Goal: Task Accomplishment & Management: Use online tool/utility

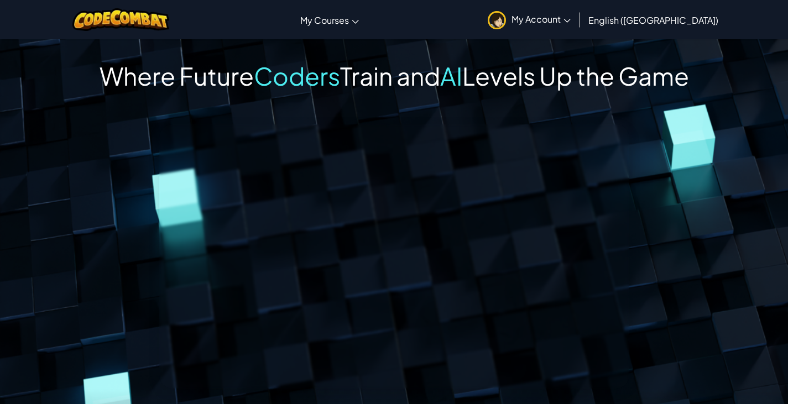
click at [571, 19] on span "My Account" at bounding box center [541, 19] width 59 height 12
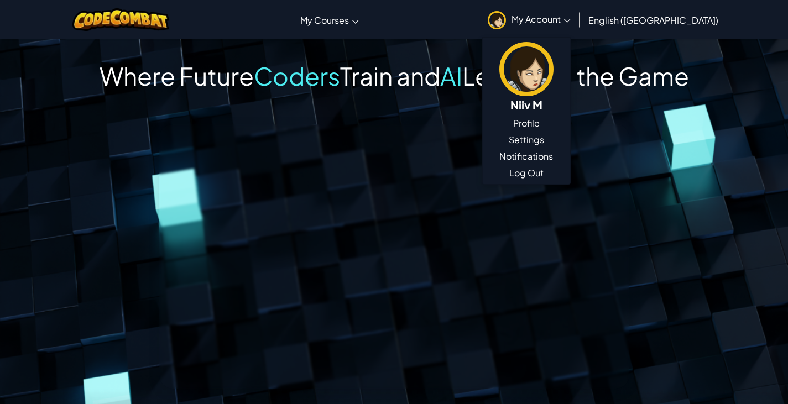
click at [501, 81] on span "Levels Up the Game" at bounding box center [575, 75] width 227 height 31
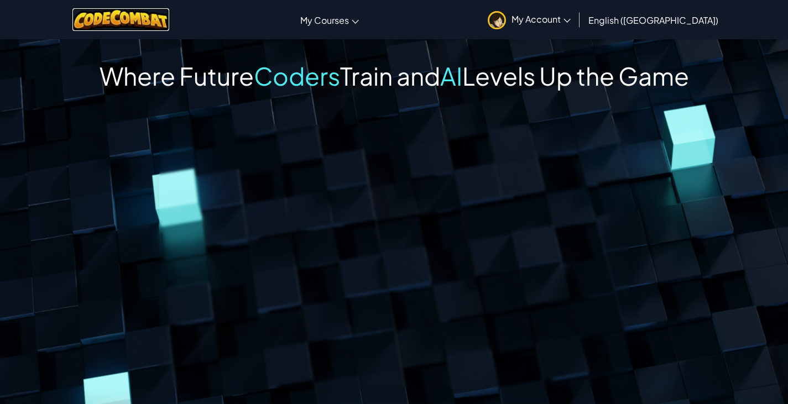
click at [159, 24] on img at bounding box center [120, 19] width 97 height 23
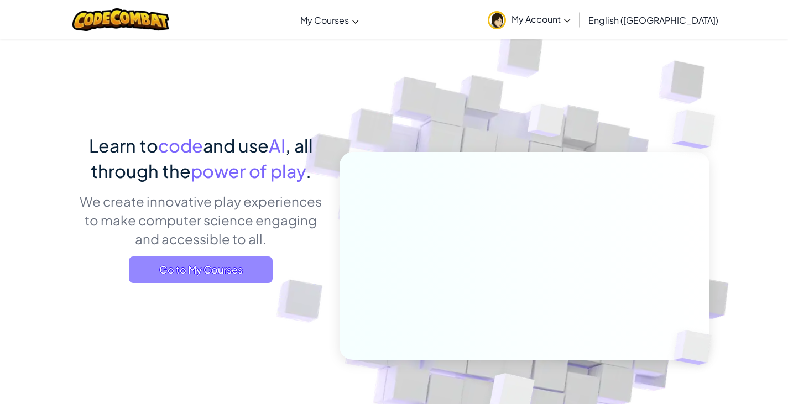
click at [230, 264] on span "Go to My Courses" at bounding box center [201, 270] width 144 height 27
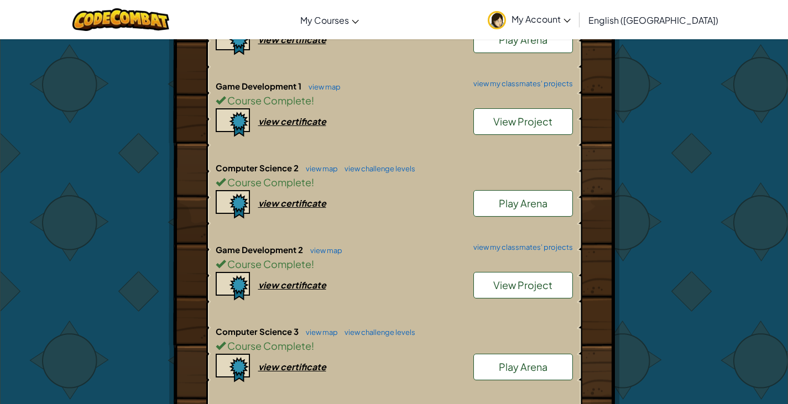
scroll to position [289, 0]
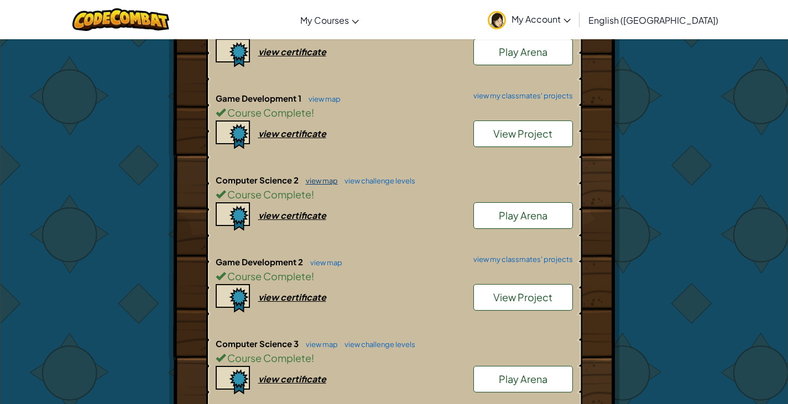
click at [327, 179] on link "view map" at bounding box center [319, 180] width 38 height 9
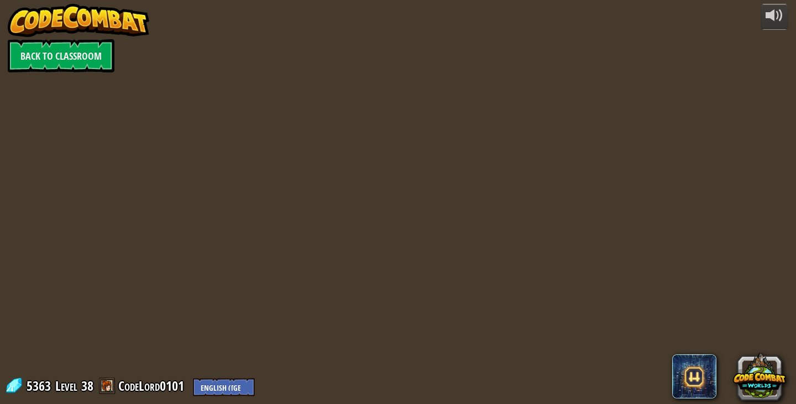
select select "en-[GEOGRAPHIC_DATA]"
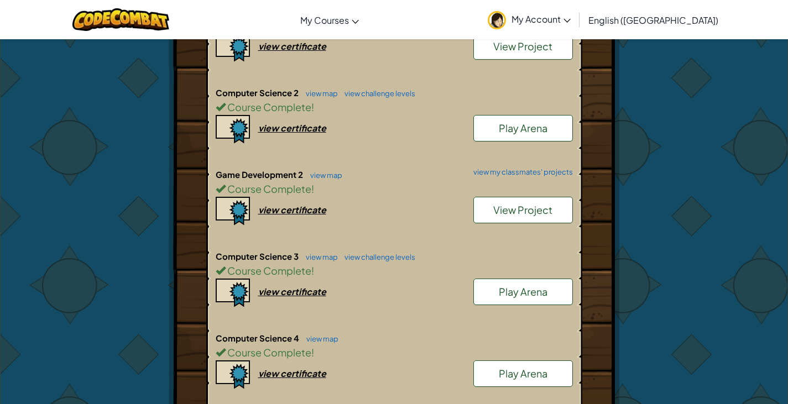
scroll to position [374, 0]
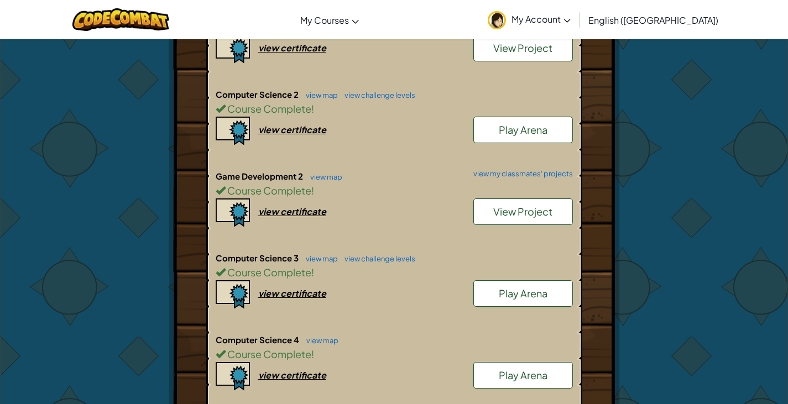
click at [499, 223] on link "View Project" at bounding box center [523, 212] width 100 height 27
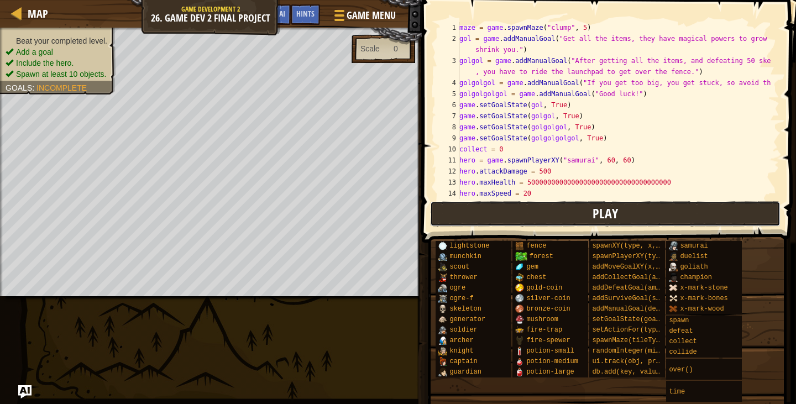
click at [536, 216] on button "Play" at bounding box center [605, 213] width 351 height 25
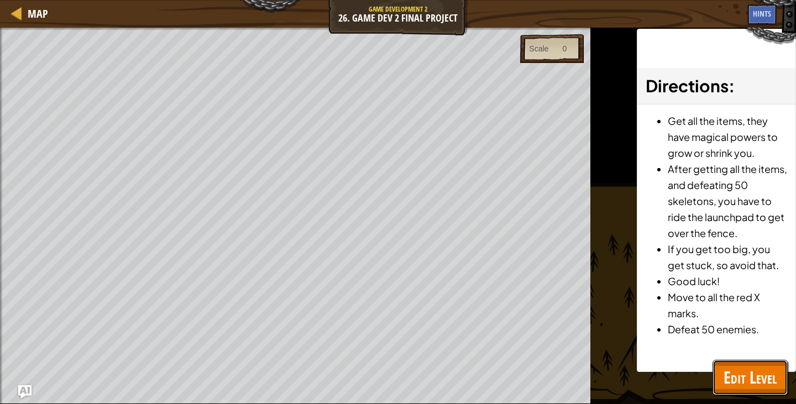
click at [742, 383] on span "Edit Level" at bounding box center [750, 377] width 53 height 23
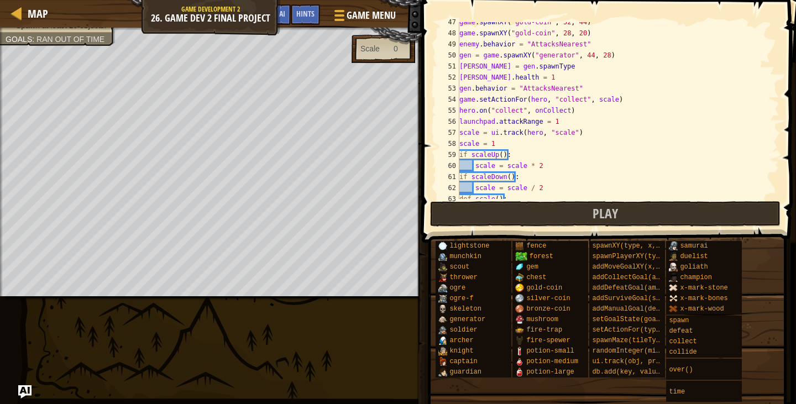
scroll to position [550, 0]
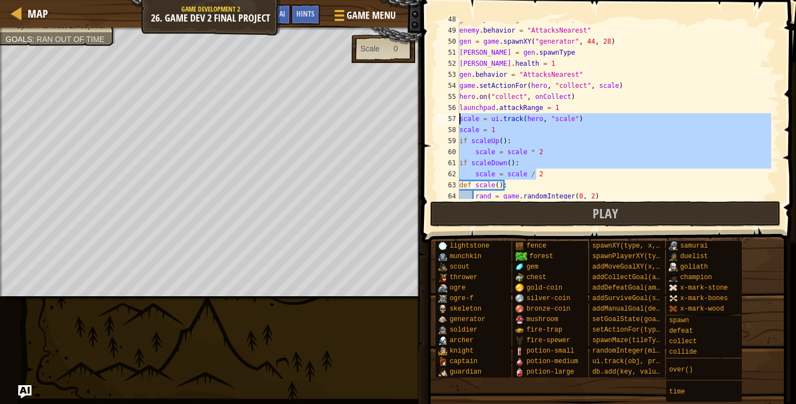
drag, startPoint x: 538, startPoint y: 171, endPoint x: 457, endPoint y: 116, distance: 98.2
click at [457, 116] on div "scale = scale / 2 48 49 50 51 52 53 54 55 56 57 58 59 60 61 62 63 64 65 game . …" at bounding box center [607, 110] width 345 height 177
click at [534, 134] on div "game . spawnXY ( "gold-coin" , 28 , 20 ) enemy . behavior = "AttacksNearest" ge…" at bounding box center [614, 110] width 314 height 177
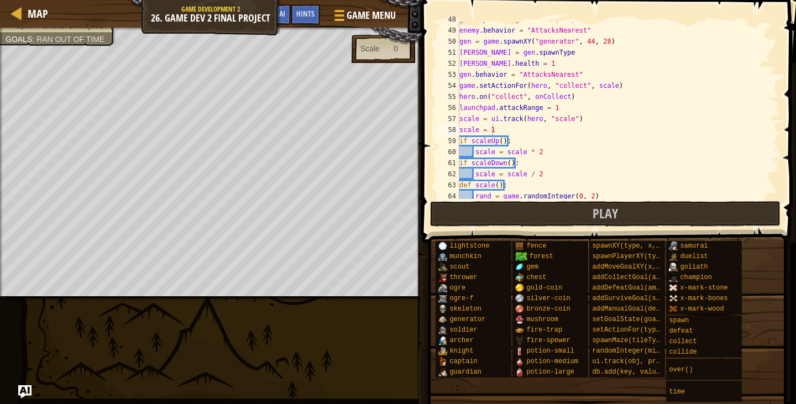
click at [392, 53] on div "0" at bounding box center [393, 48] width 27 height 11
click at [399, 53] on div "0" at bounding box center [393, 48] width 27 height 11
drag, startPoint x: 567, startPoint y: 120, endPoint x: 540, endPoint y: 120, distance: 26.5
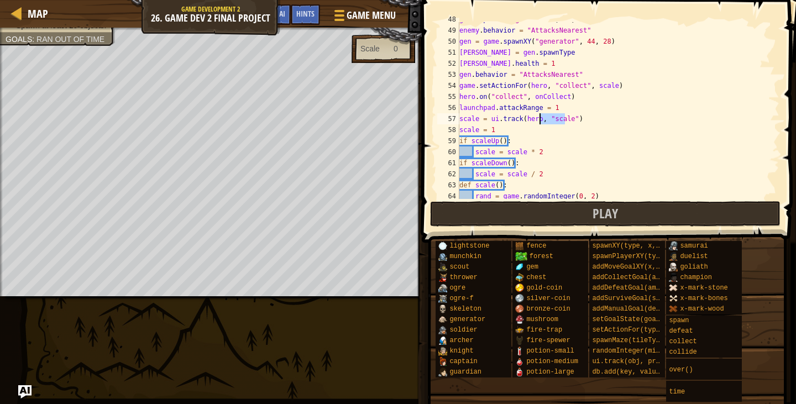
click at [540, 120] on div "game . spawnXY ( "gold-coin" , 28 , 20 ) enemy . behavior = "AttacksNearest" ge…" at bounding box center [614, 113] width 314 height 199
click at [547, 121] on div "game . spawnXY ( "gold-coin" , 28 , 20 ) enemy . behavior = "AttacksNearest" ge…" at bounding box center [614, 110] width 314 height 177
click at [567, 120] on div "game . spawnXY ( "gold-coin" , 28 , 20 ) enemy . behavior = "AttacksNearest" ge…" at bounding box center [614, 113] width 314 height 199
drag, startPoint x: 508, startPoint y: 128, endPoint x: 424, endPoint y: 132, distance: 84.1
click at [424, 132] on div "scale = ui.track(hero, "scale") 48 49 50 51 52 53 54 55 56 57 58 59 60 61 62 63…" at bounding box center [608, 143] width 378 height 275
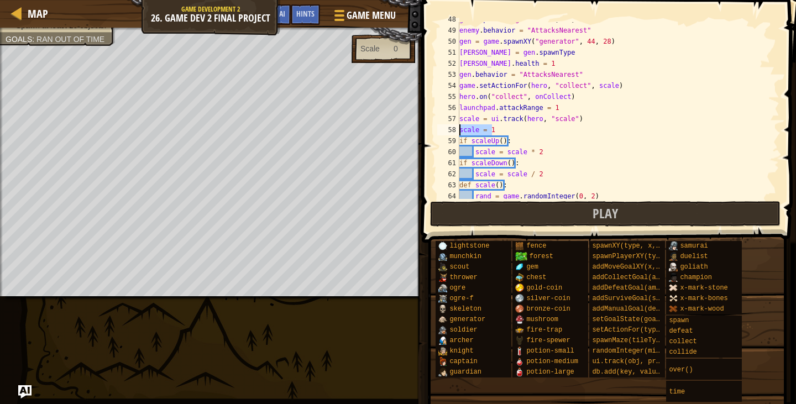
click at [499, 126] on div "game . spawnXY ( "gold-coin" , 28 , 20 ) enemy . behavior = "AttacksNearest" ge…" at bounding box center [614, 110] width 314 height 177
click at [570, 123] on div "game . spawnXY ( "gold-coin" , 28 , 20 ) enemy . behavior = "AttacksNearest" ge…" at bounding box center [614, 113] width 314 height 199
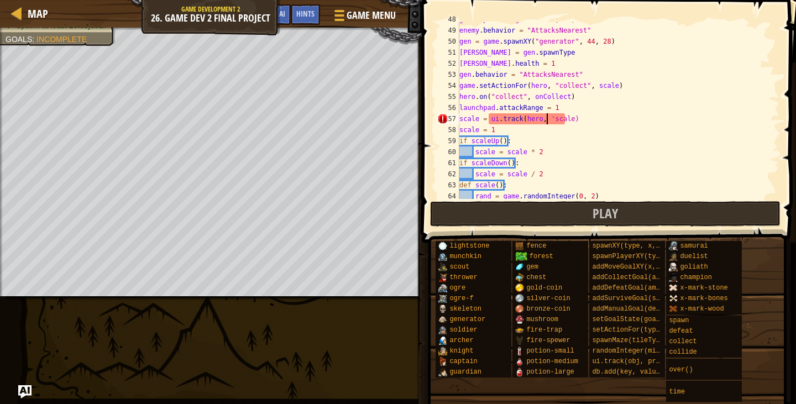
scroll to position [5, 7]
click at [570, 129] on div "game . spawnXY ( "gold-coin" , 28 , 20 ) enemy . behavior = "AttacksNearest" ge…" at bounding box center [614, 113] width 314 height 199
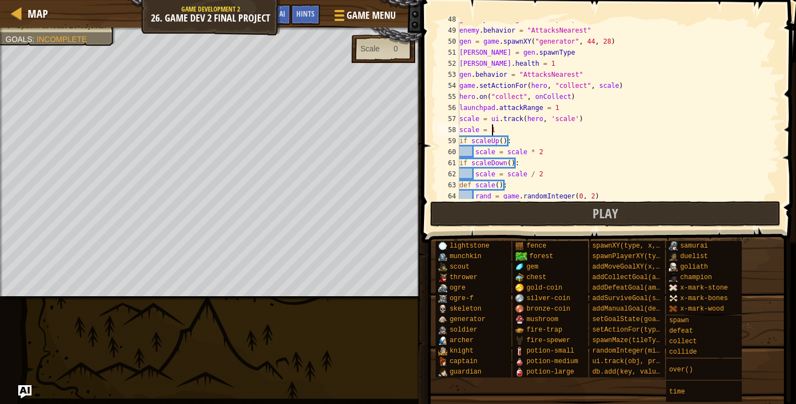
scroll to position [5, 2]
drag, startPoint x: 544, startPoint y: 119, endPoint x: 564, endPoint y: 119, distance: 19.4
click at [564, 119] on div "game . spawnXY ( "gold-coin" , 28 , 20 ) enemy . behavior = "AttacksNearest" ge…" at bounding box center [614, 113] width 314 height 199
click at [564, 119] on div "game . spawnXY ( "gold-coin" , 28 , 20 ) enemy . behavior = "AttacksNearest" ge…" at bounding box center [614, 110] width 314 height 177
click at [476, 121] on div "game . spawnXY ( "gold-coin" , 28 , 20 ) enemy . behavior = "AttacksNearest" ge…" at bounding box center [614, 113] width 314 height 199
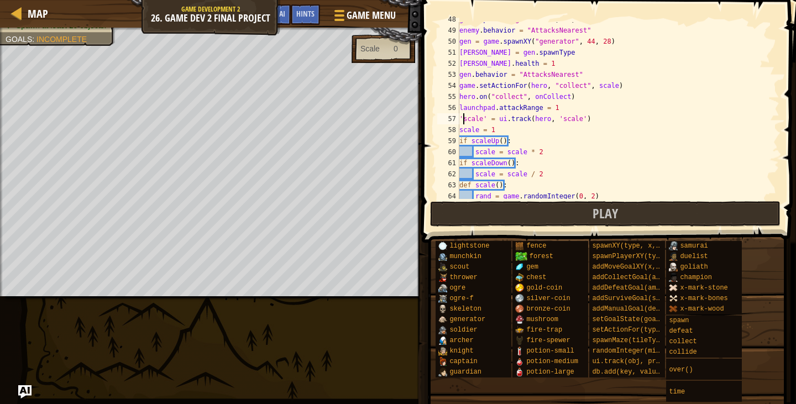
scroll to position [5, 0]
click at [550, 119] on div "game . spawnXY ( "gold-coin" , 28 , 20 ) enemy . behavior = "AttacksNearest" ge…" at bounding box center [614, 113] width 314 height 199
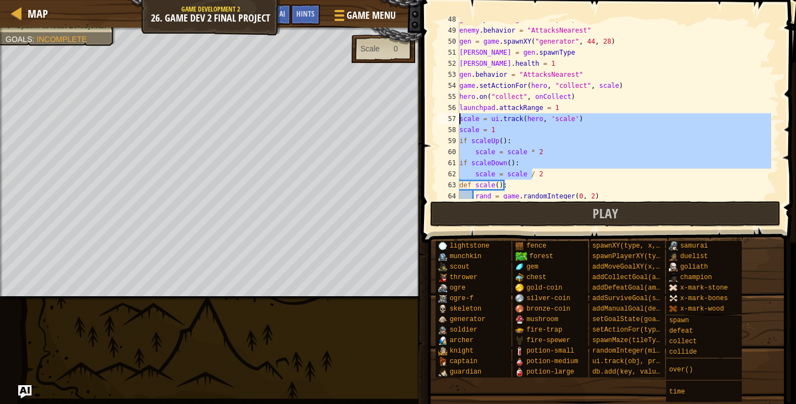
drag, startPoint x: 534, startPoint y: 171, endPoint x: 459, endPoint y: 118, distance: 92.2
click at [459, 118] on div "scale = ui.track(hero, 'scale') 48 49 50 51 52 53 54 55 56 57 58 59 60 61 62 63…" at bounding box center [607, 110] width 345 height 177
click at [542, 171] on div "game . spawnXY ( "gold-coin" , 28 , 20 ) enemy . behavior = "AttacksNearest" ge…" at bounding box center [614, 113] width 314 height 199
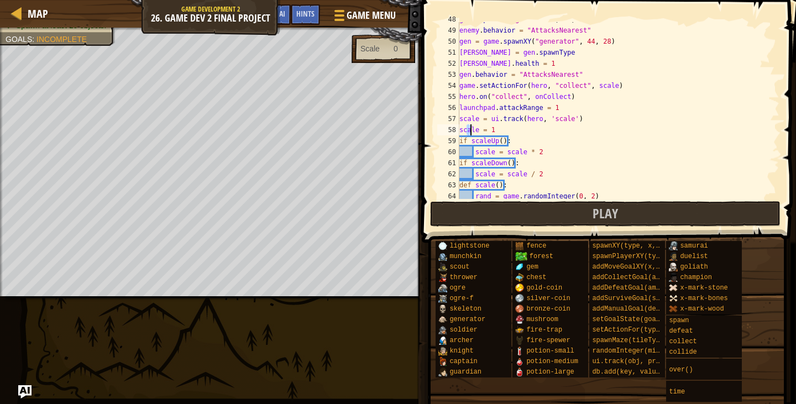
drag, startPoint x: 466, startPoint y: 129, endPoint x: 491, endPoint y: 130, distance: 25.4
click at [491, 130] on div "game . spawnXY ( "gold-coin" , 28 , 20 ) enemy . behavior = "AttacksNearest" ge…" at bounding box center [614, 113] width 314 height 199
click at [494, 130] on div "game . spawnXY ( "gold-coin" , 28 , 20 ) enemy . behavior = "AttacksNearest" ge…" at bounding box center [614, 110] width 314 height 177
click at [550, 122] on div "game . spawnXY ( "gold-coin" , 28 , 20 ) enemy . behavior = "AttacksNearest" ge…" at bounding box center [614, 113] width 314 height 199
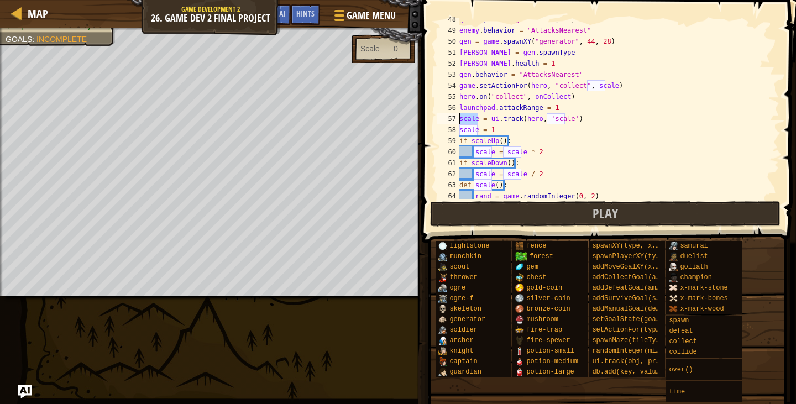
drag, startPoint x: 480, startPoint y: 121, endPoint x: 454, endPoint y: 121, distance: 25.4
click at [454, 121] on div "scale = ui.track(hero, 'scale') 48 49 50 51 52 53 54 55 56 57 58 59 60 61 62 63…" at bounding box center [607, 110] width 345 height 177
click at [472, 132] on div "game . spawnXY ( "gold-coin" , 28 , 20 ) enemy . behavior = "AttacksNearest" ge…" at bounding box center [614, 113] width 314 height 199
click at [477, 132] on div "game . spawnXY ( "gold-coin" , 28 , 20 ) enemy . behavior = "AttacksNearest" ge…" at bounding box center [614, 113] width 314 height 199
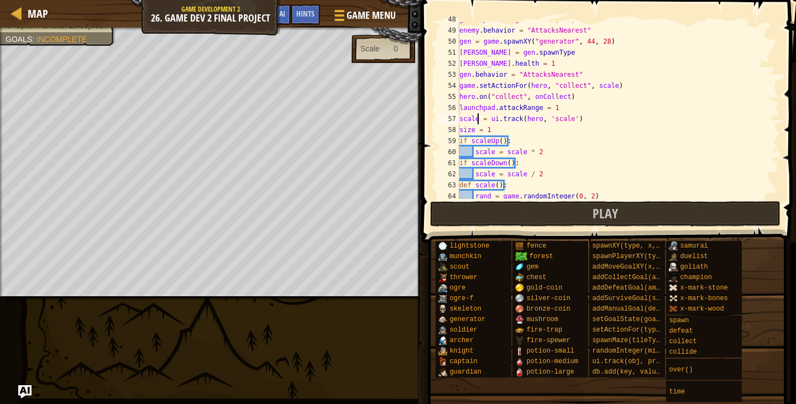
click at [477, 117] on div "game . spawnXY ( "gold-coin" , 28 , 20 ) enemy . behavior = "AttacksNearest" ge…" at bounding box center [614, 113] width 314 height 199
click at [471, 128] on div "game . spawnXY ( "gold-coin" , 28 , 20 ) enemy . behavior = "AttacksNearest" ge…" at bounding box center [614, 113] width 314 height 199
click at [491, 152] on div "game . spawnXY ( "gold-coin" , 28 , 20 ) enemy . behavior = "AttacksNearest" ge…" at bounding box center [614, 113] width 314 height 199
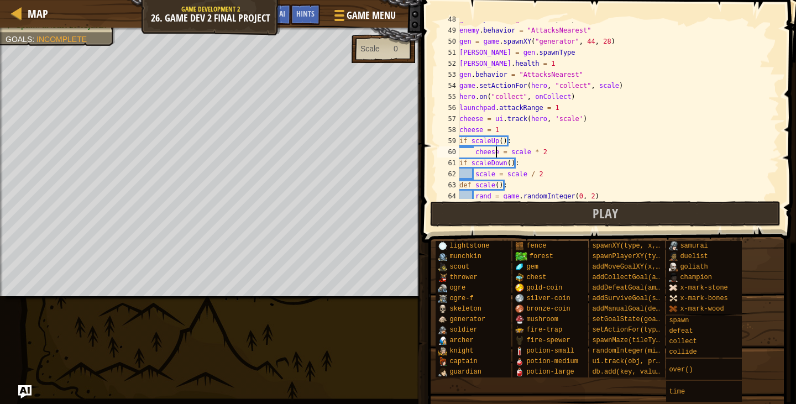
click at [524, 154] on div "game . spawnXY ( "gold-coin" , 28 , 20 ) enemy . behavior = "AttacksNearest" ge…" at bounding box center [614, 113] width 314 height 199
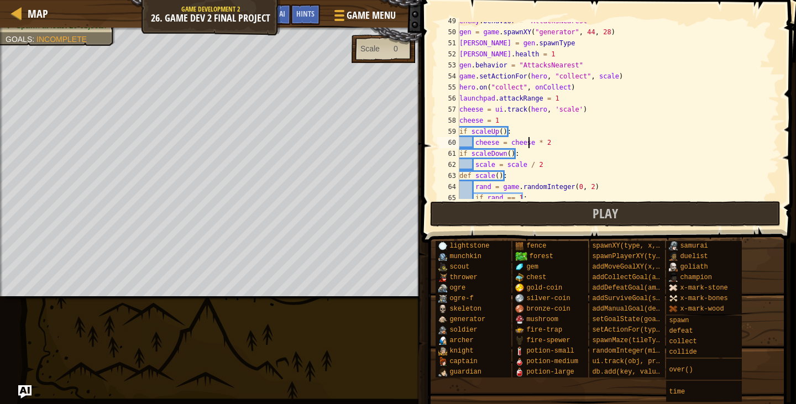
scroll to position [560, 0]
click at [494, 164] on div "enemy . behavior = "AttacksNearest" gen = game . spawnXY ( "generator" , 44 , 2…" at bounding box center [614, 114] width 314 height 199
click at [530, 168] on div "enemy . behavior = "AttacksNearest" gen = game . spawnXY ( "generator" , 44 , 2…" at bounding box center [614, 114] width 314 height 199
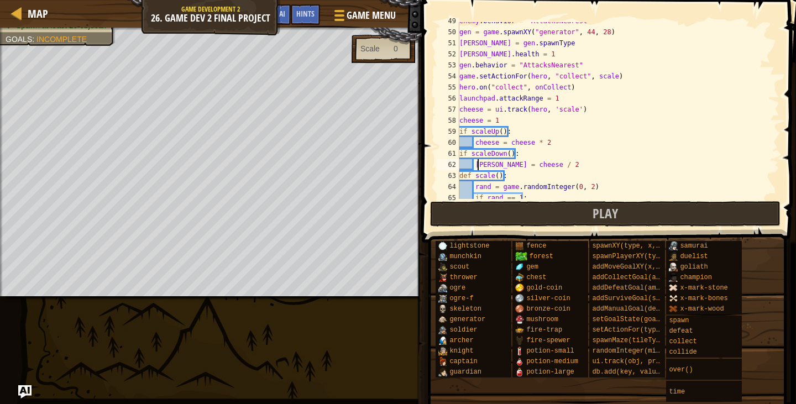
click at [479, 168] on div "enemy . behavior = "AttacksNearest" gen = game . spawnXY ( "generator" , 44 , 2…" at bounding box center [614, 114] width 314 height 199
click at [536, 160] on div "enemy . behavior = "AttacksNearest" gen = game . spawnXY ( "generator" , 44 , 2…" at bounding box center [614, 114] width 314 height 199
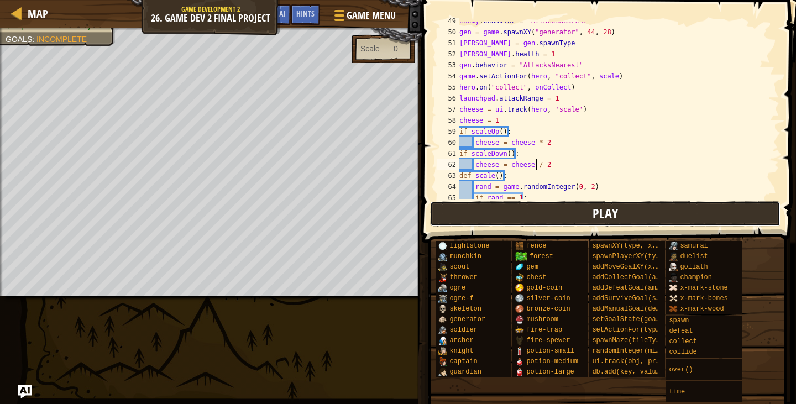
click at [575, 216] on button "Play" at bounding box center [605, 213] width 351 height 25
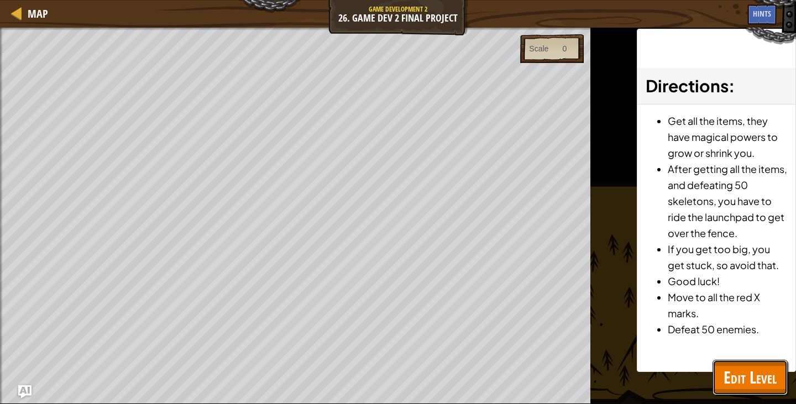
click at [761, 378] on span "Edit Level" at bounding box center [750, 377] width 53 height 23
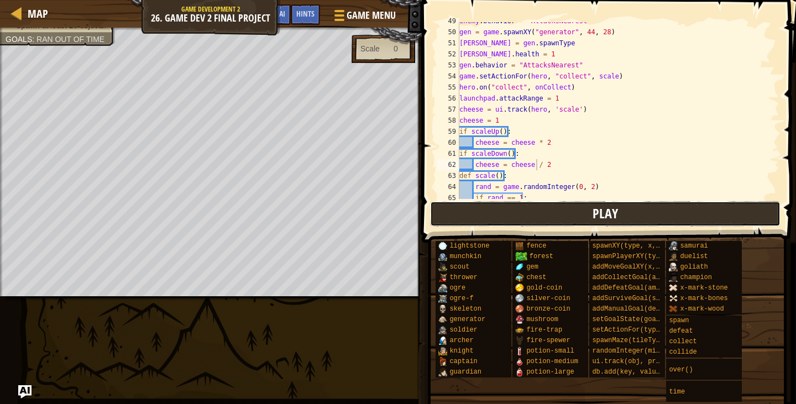
click at [635, 220] on button "Play" at bounding box center [605, 213] width 351 height 25
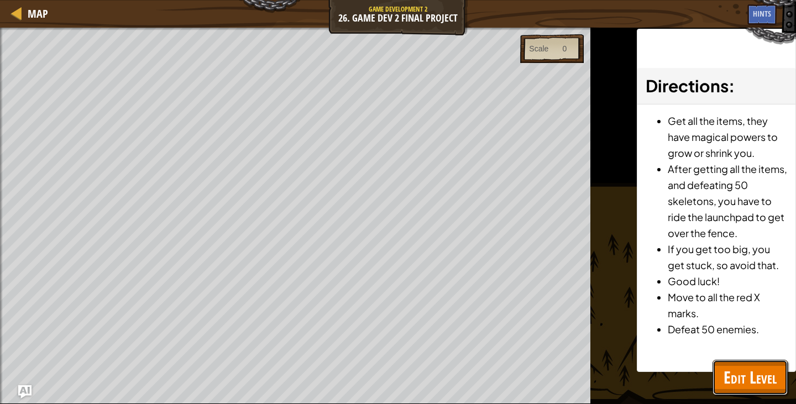
click at [762, 366] on span "Edit Level" at bounding box center [750, 377] width 53 height 23
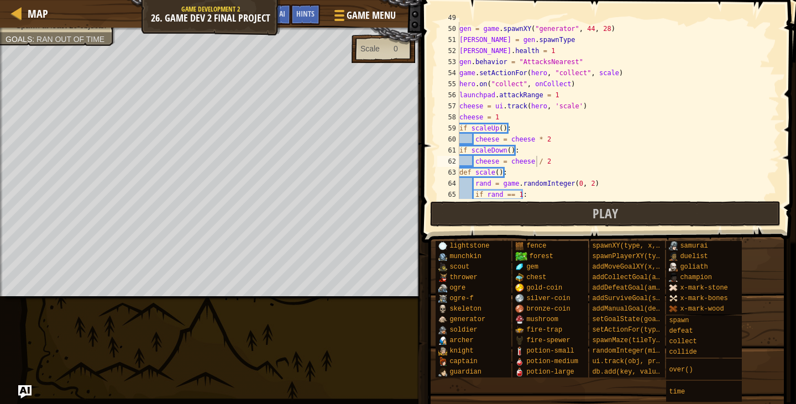
scroll to position [563, 0]
click at [504, 142] on div "enemy . behavior = "AttacksNearest" gen = game . spawnXY ( "generator" , 44 , 2…" at bounding box center [614, 111] width 314 height 199
click at [506, 162] on div "enemy . behavior = "AttacksNearest" gen = game . spawnXY ( "generator" , 44 , 2…" at bounding box center [614, 111] width 314 height 199
click at [490, 119] on div "enemy . behavior = "AttacksNearest" gen = game . spawnXY ( "generator" , 44 , 2…" at bounding box center [614, 111] width 314 height 199
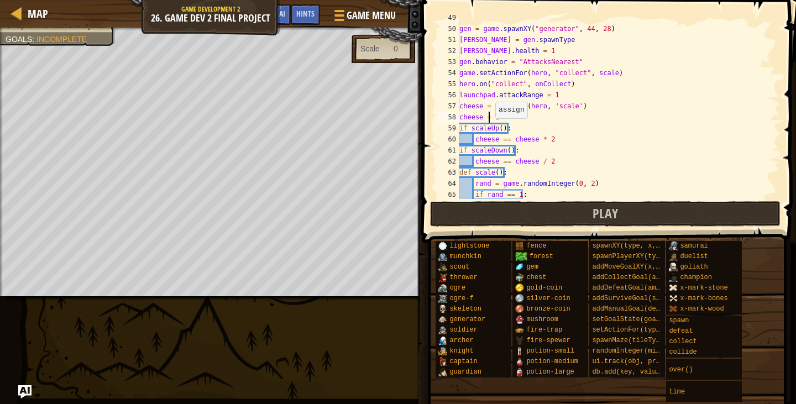
scroll to position [5, 2]
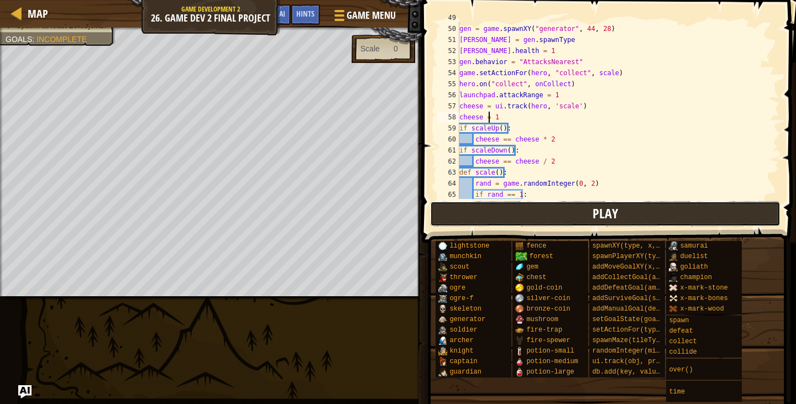
click at [533, 210] on button "Play" at bounding box center [605, 213] width 351 height 25
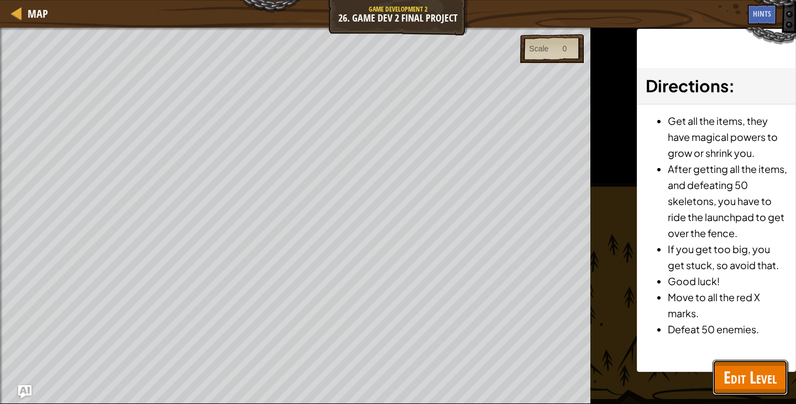
click at [741, 395] on button "Edit Level" at bounding box center [750, 377] width 75 height 35
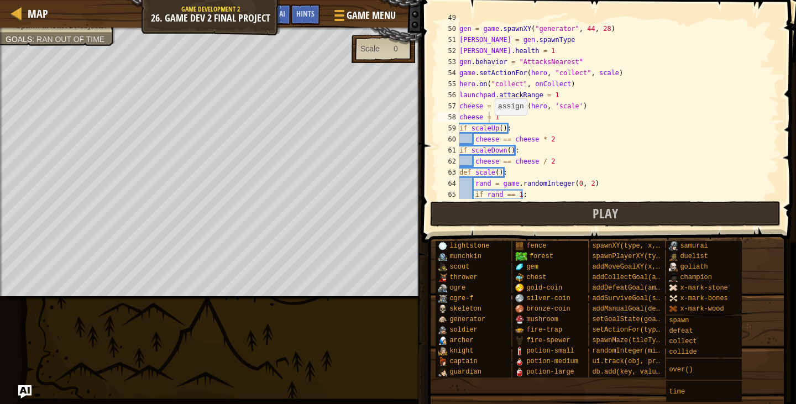
click at [489, 116] on div "enemy . behavior = "AttacksNearest" gen = game . spawnXY ( "generator" , 44 , 2…" at bounding box center [614, 111] width 314 height 199
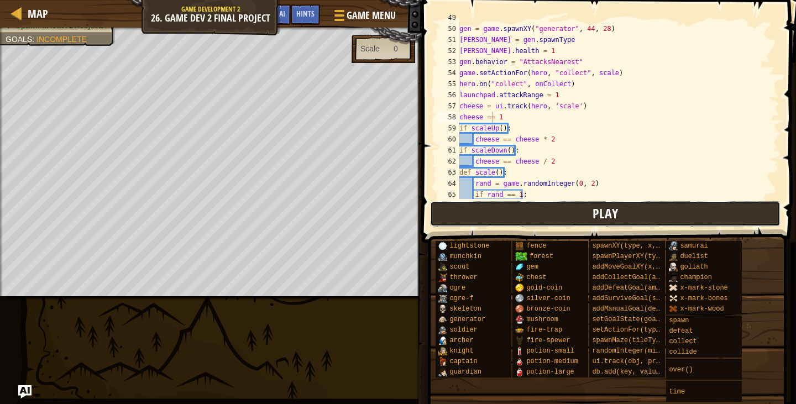
click at [530, 214] on button "Play" at bounding box center [605, 213] width 351 height 25
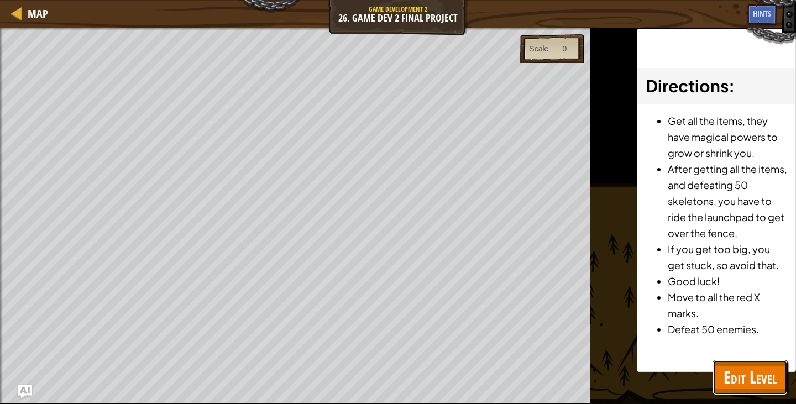
click at [738, 370] on span "Edit Level" at bounding box center [750, 377] width 53 height 23
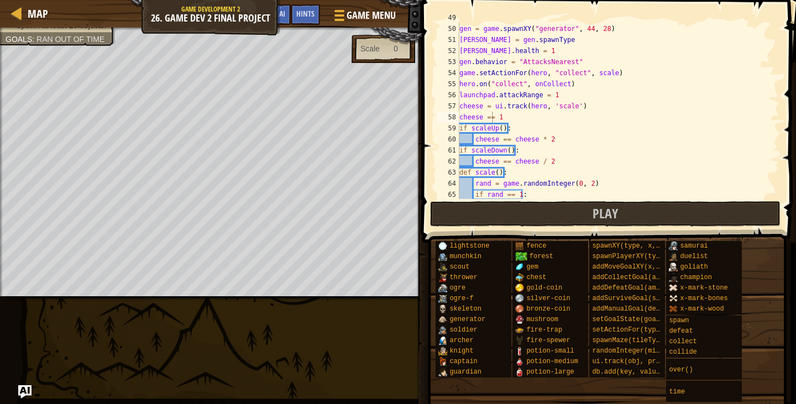
click at [527, 119] on div "enemy . behavior = "AttacksNearest" gen = game . spawnXY ( "generator" , 44 , 2…" at bounding box center [614, 111] width 314 height 199
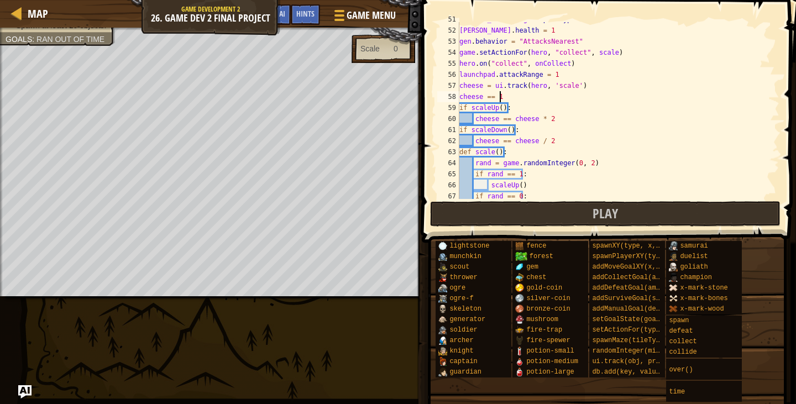
scroll to position [584, 0]
drag, startPoint x: 493, startPoint y: 151, endPoint x: 475, endPoint y: 151, distance: 17.7
click at [475, 151] on div "[PERSON_NAME] = gen . spawnType [PERSON_NAME] . health = 1 gen . behavior = "At…" at bounding box center [614, 112] width 314 height 199
type textarea "def scale():"
click at [498, 149] on div "[PERSON_NAME] = gen . spawnType [PERSON_NAME] . health = 1 gen . behavior = "At…" at bounding box center [614, 112] width 314 height 199
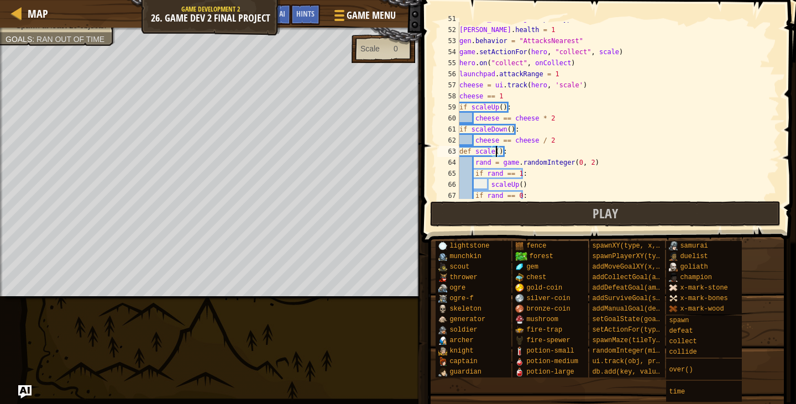
scroll to position [581, 0]
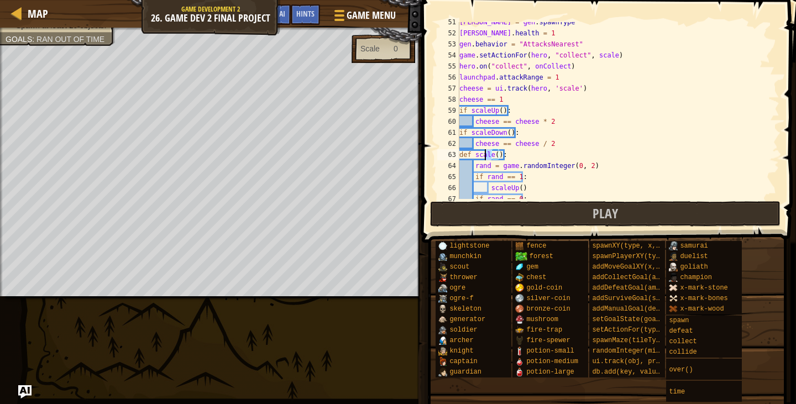
drag, startPoint x: 493, startPoint y: 154, endPoint x: 476, endPoint y: 154, distance: 17.2
click at [476, 154] on div "[PERSON_NAME] = gen . spawnType [PERSON_NAME] . health = 1 gen . behavior = "At…" at bounding box center [614, 116] width 314 height 199
click at [488, 158] on div "[PERSON_NAME] = gen . spawnType [PERSON_NAME] . health = 1 gen . behavior = "At…" at bounding box center [614, 110] width 314 height 177
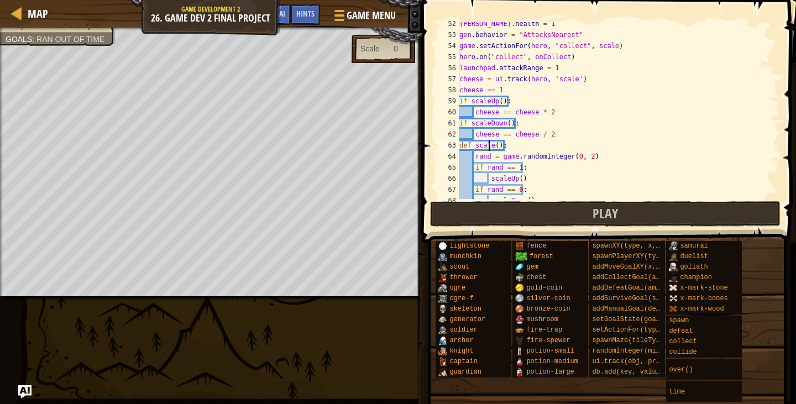
scroll to position [592, 0]
click at [493, 143] on div "[PERSON_NAME] . health = 1 gen . behavior = "AttacksNearest" game . setActionFo…" at bounding box center [614, 115] width 314 height 199
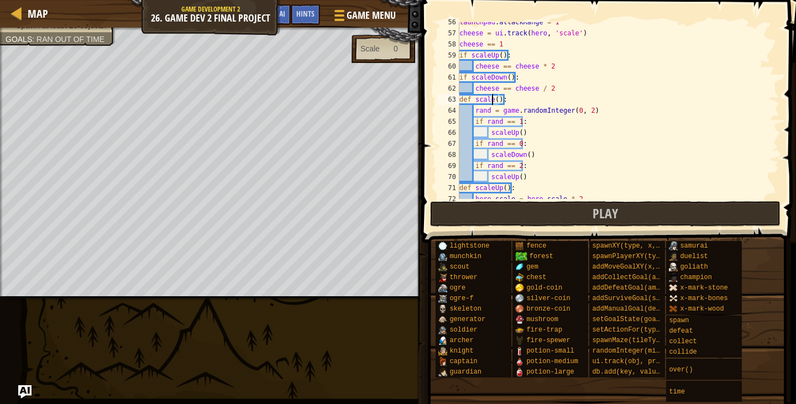
scroll to position [634, 0]
